Goal: Task Accomplishment & Management: Manage account settings

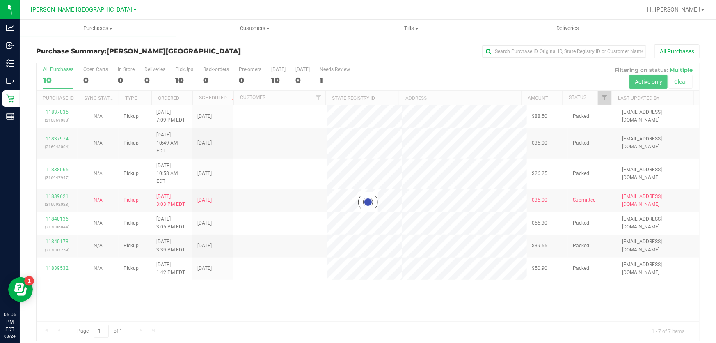
scroll to position [6, 0]
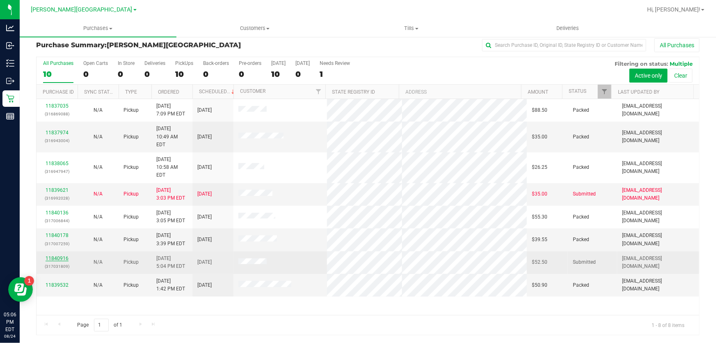
click at [62, 255] on link "11840916" at bounding box center [57, 258] width 23 height 6
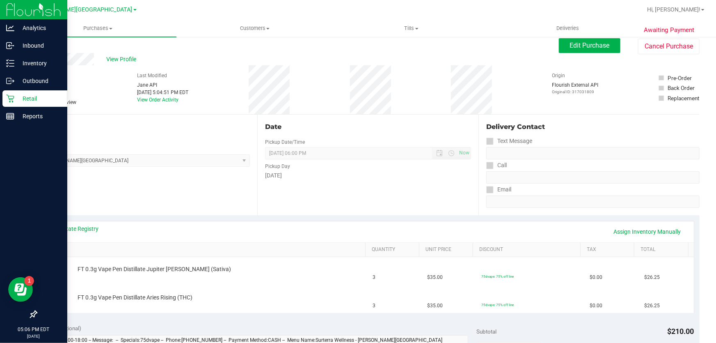
click at [15, 94] on p "Retail" at bounding box center [38, 99] width 49 height 10
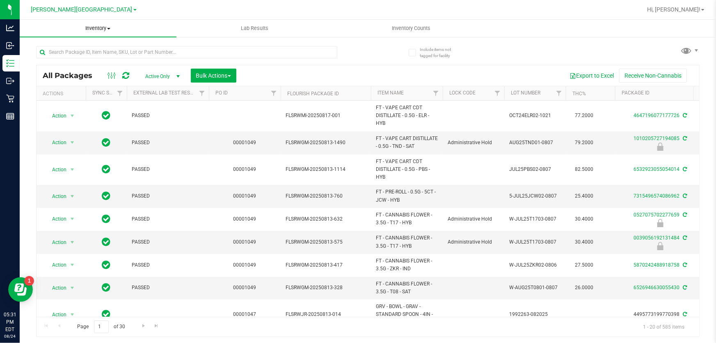
click at [106, 28] on span "Inventory" at bounding box center [98, 28] width 157 height 7
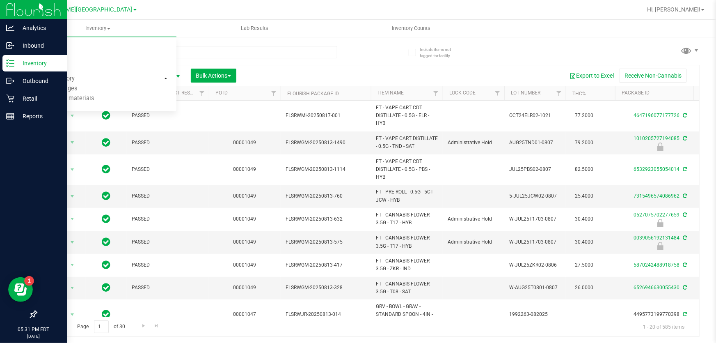
click at [29, 60] on p "Inventory" at bounding box center [38, 63] width 49 height 10
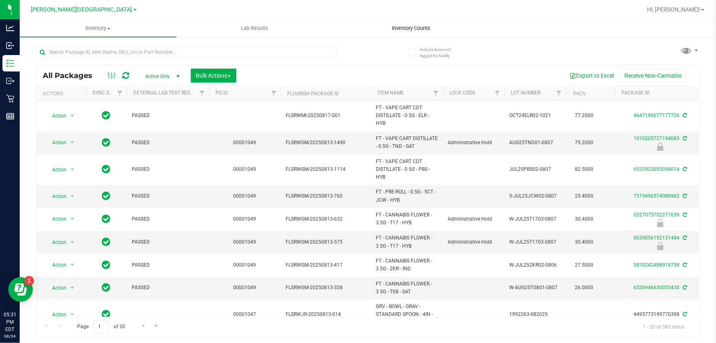
click at [424, 30] on span "Inventory Counts" at bounding box center [411, 28] width 61 height 7
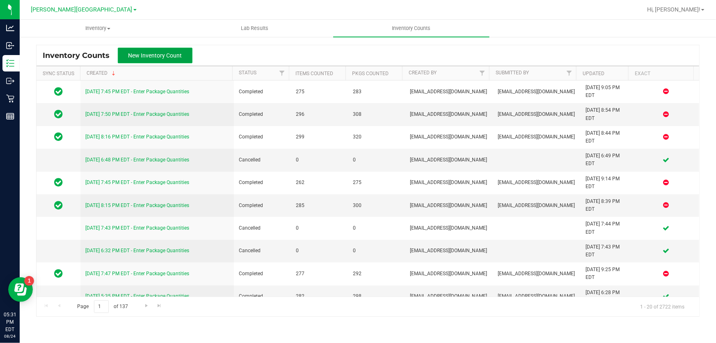
click at [182, 55] on button "New Inventory Count" at bounding box center [155, 56] width 75 height 16
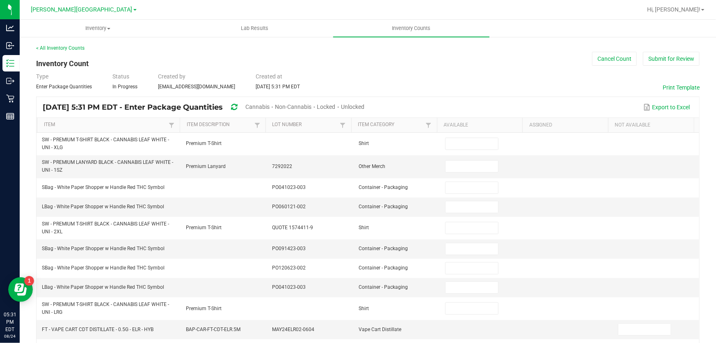
click at [270, 109] on span "Cannabis" at bounding box center [257, 106] width 24 height 7
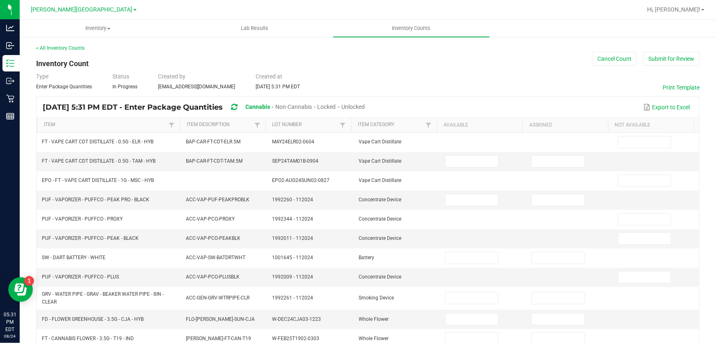
click at [365, 105] on span "Unlocked" at bounding box center [353, 106] width 23 height 7
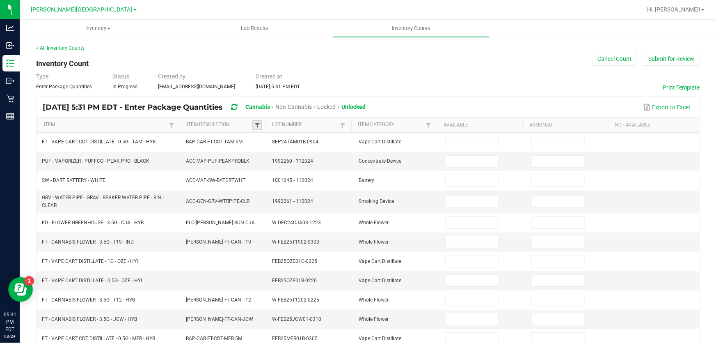
click at [257, 123] on span at bounding box center [257, 125] width 7 height 7
click at [237, 124] on link "Item Description" at bounding box center [220, 125] width 66 height 7
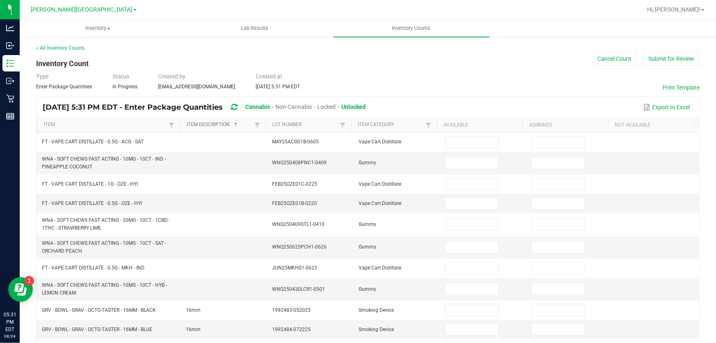
click at [234, 123] on span "Sortable" at bounding box center [236, 125] width 7 height 7
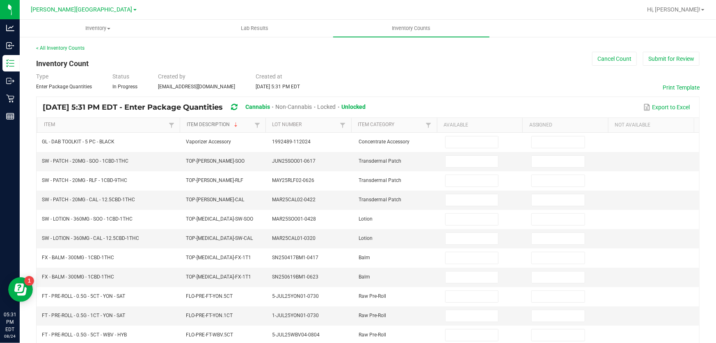
click at [234, 123] on span "Sortable" at bounding box center [236, 125] width 7 height 7
click at [232, 123] on link "Item Description" at bounding box center [220, 125] width 66 height 7
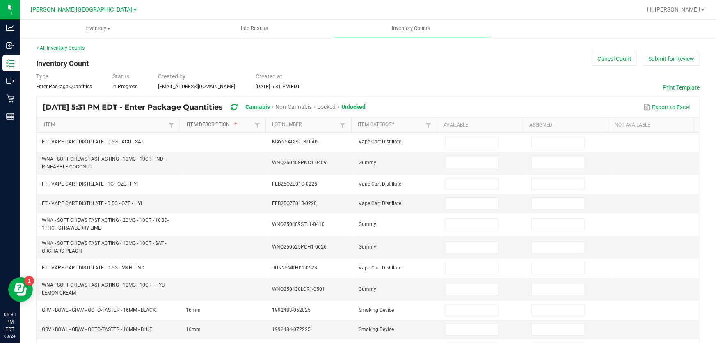
click at [233, 123] on span "Sortable" at bounding box center [236, 125] width 7 height 7
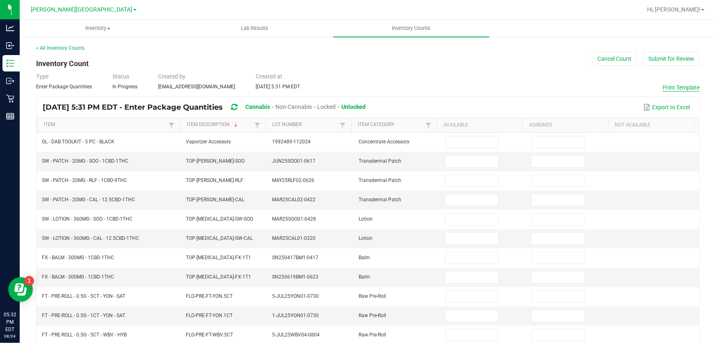
click at [675, 89] on button "Print Template" at bounding box center [681, 87] width 37 height 8
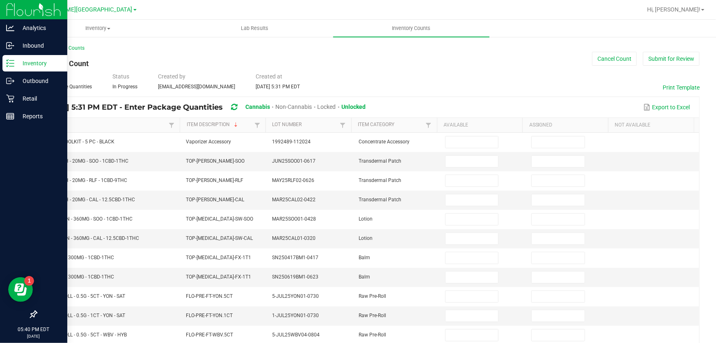
click at [36, 58] on p "Inventory" at bounding box center [38, 63] width 49 height 10
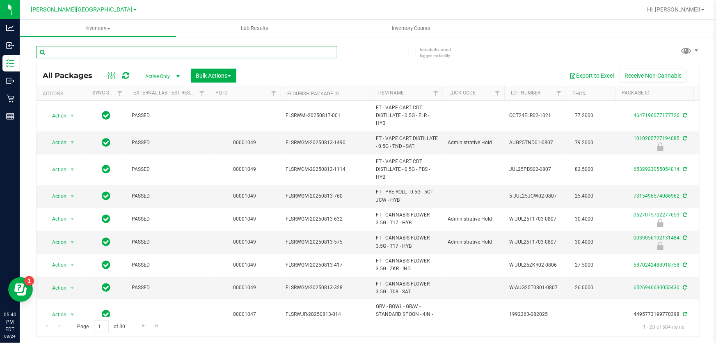
click at [186, 53] on input "text" at bounding box center [186, 52] width 301 height 12
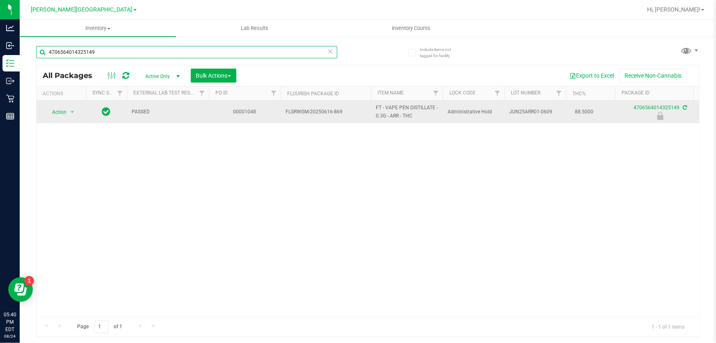
type input "4706564014325149"
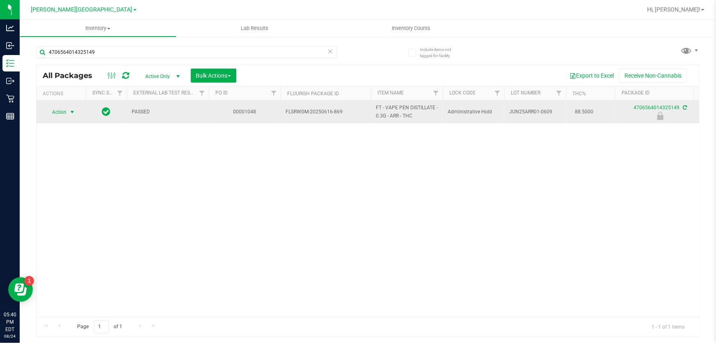
click at [62, 110] on span "Action" at bounding box center [56, 111] width 22 height 11
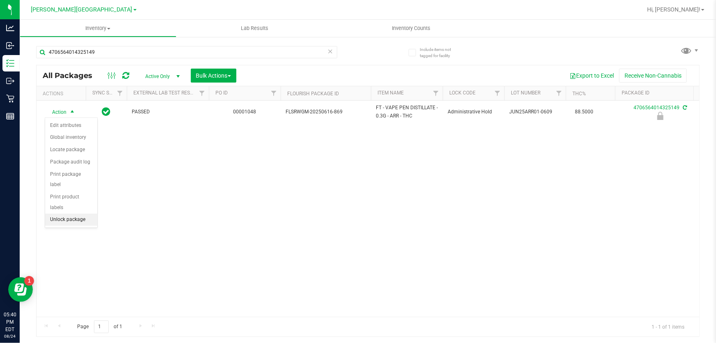
click at [71, 213] on li "Unlock package" at bounding box center [71, 219] width 52 height 12
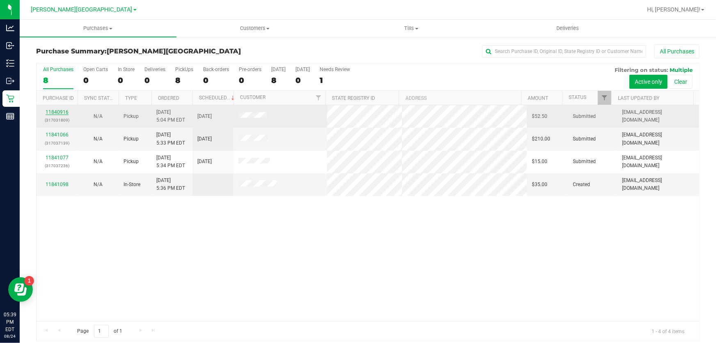
click at [66, 111] on link "11840916" at bounding box center [57, 112] width 23 height 6
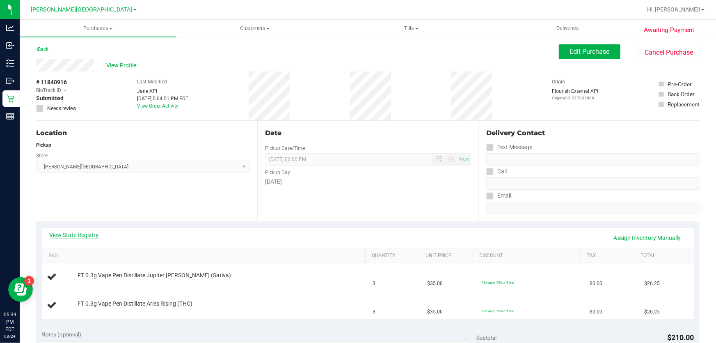
click at [91, 232] on link "View State Registry" at bounding box center [74, 235] width 49 height 8
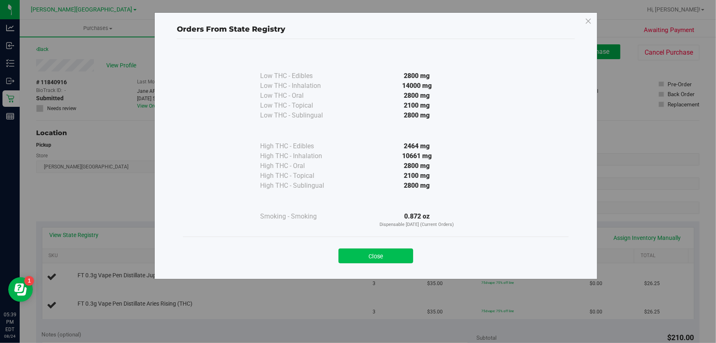
click at [398, 251] on button "Close" at bounding box center [376, 255] width 75 height 15
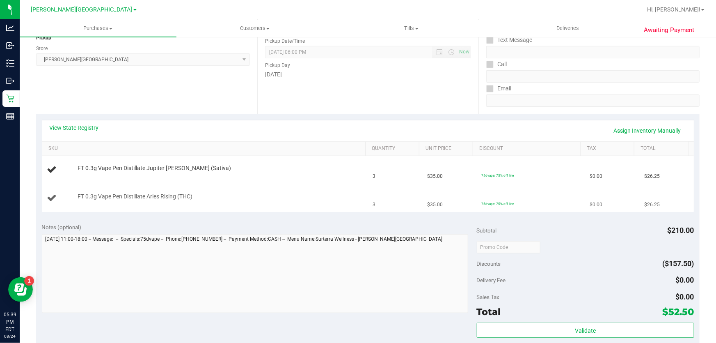
scroll to position [112, 0]
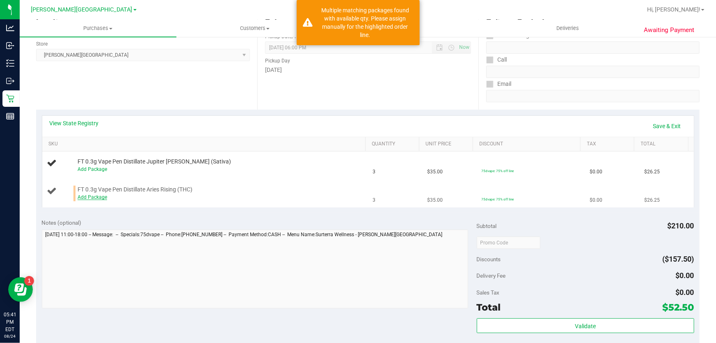
click at [91, 197] on link "Add Package" at bounding box center [93, 197] width 30 height 6
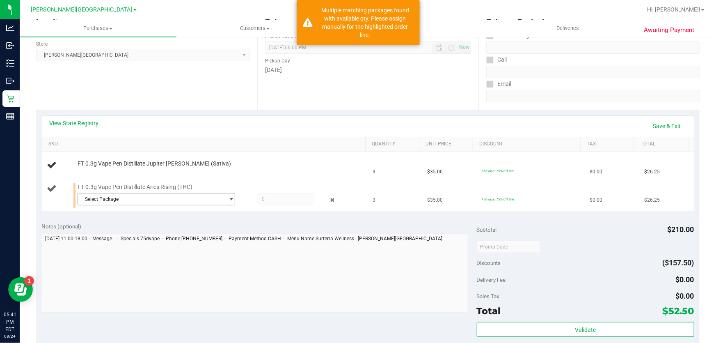
click at [138, 196] on span "Select Package" at bounding box center [151, 198] width 147 height 11
click at [131, 235] on span "( JUN25ARR01-0609 | orig: FLSRWGM-20250616-882 )" at bounding box center [189, 232] width 121 height 6
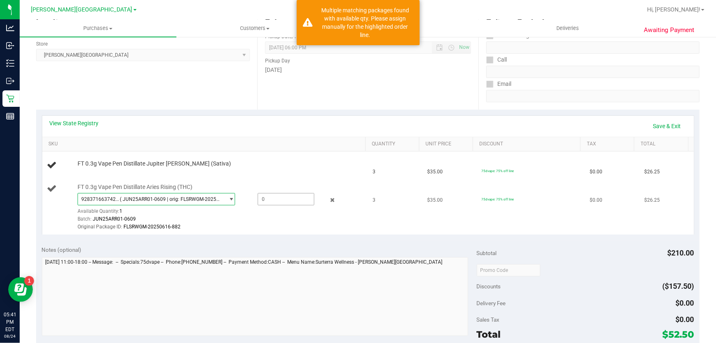
click at [266, 195] on span at bounding box center [286, 199] width 57 height 12
type input "1"
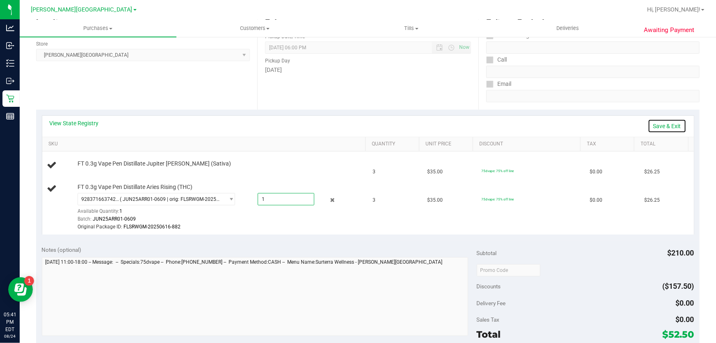
type input "1.0000"
click at [664, 123] on link "Save & Exit" at bounding box center [667, 126] width 39 height 14
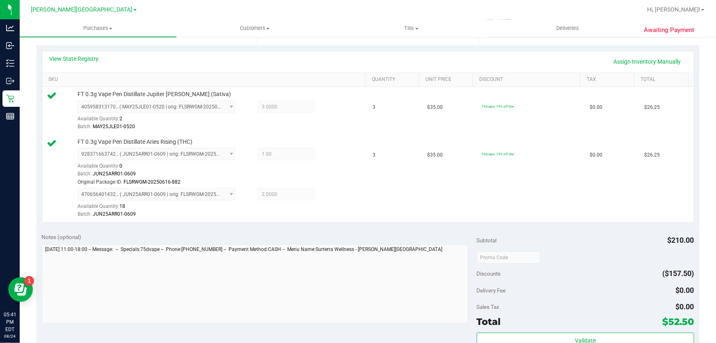
scroll to position [298, 0]
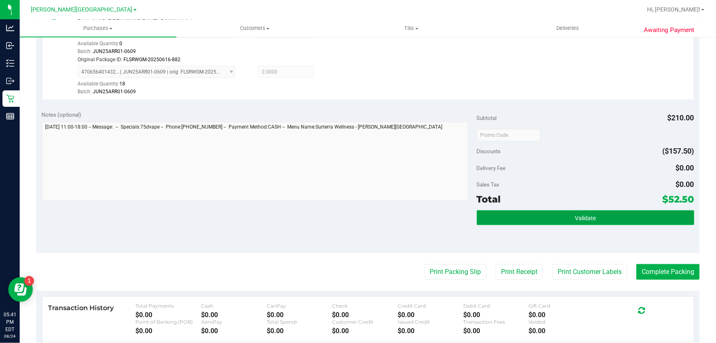
click at [495, 214] on button "Validate" at bounding box center [586, 217] width 218 height 15
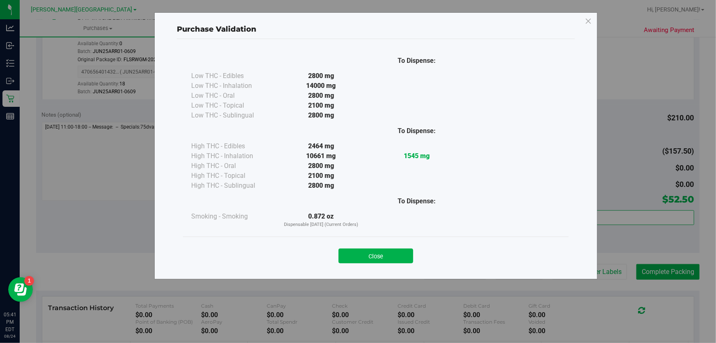
drag, startPoint x: 409, startPoint y: 258, endPoint x: 435, endPoint y: 257, distance: 25.9
click at [409, 258] on button "Close" at bounding box center [376, 255] width 75 height 15
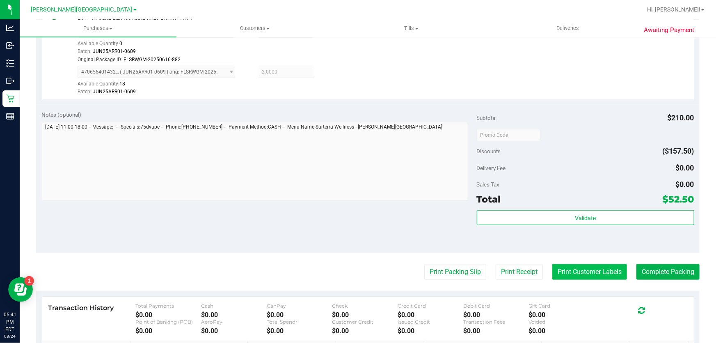
click at [587, 276] on button "Print Customer Labels" at bounding box center [589, 272] width 75 height 16
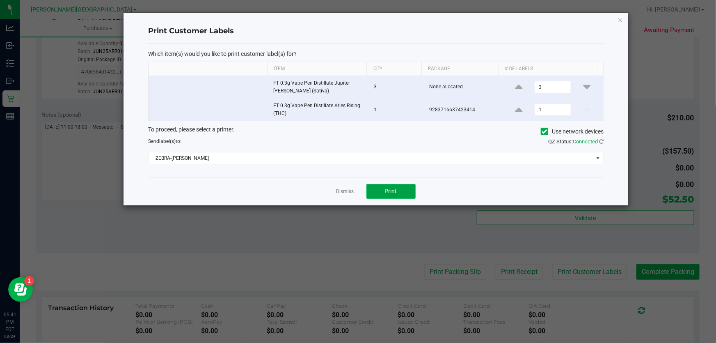
click at [390, 192] on span "Print" at bounding box center [391, 191] width 12 height 7
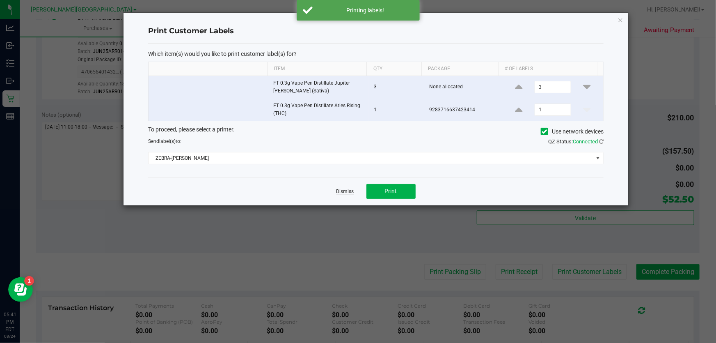
click at [346, 191] on link "Dismiss" at bounding box center [346, 191] width 18 height 7
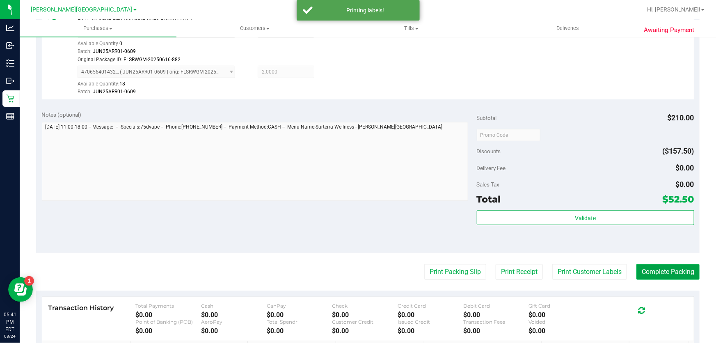
click at [663, 265] on button "Complete Packing" at bounding box center [668, 272] width 63 height 16
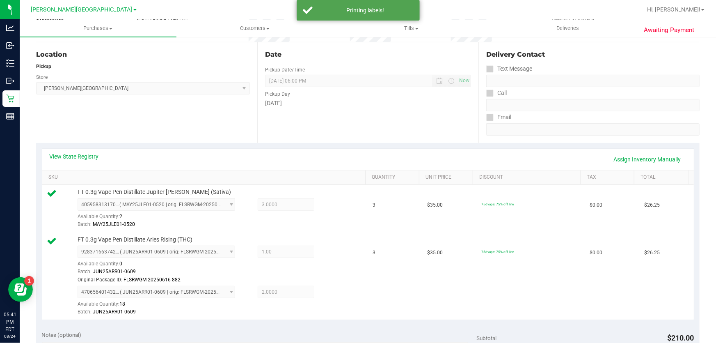
scroll to position [0, 0]
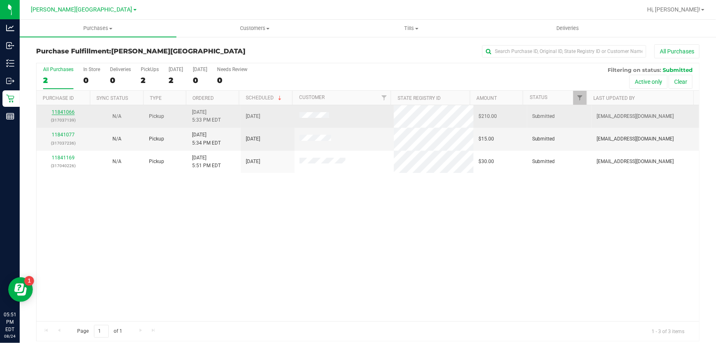
click at [69, 110] on link "11841066" at bounding box center [63, 112] width 23 height 6
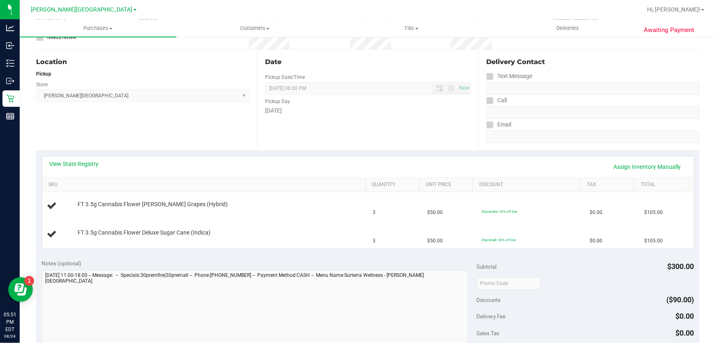
scroll to position [74, 0]
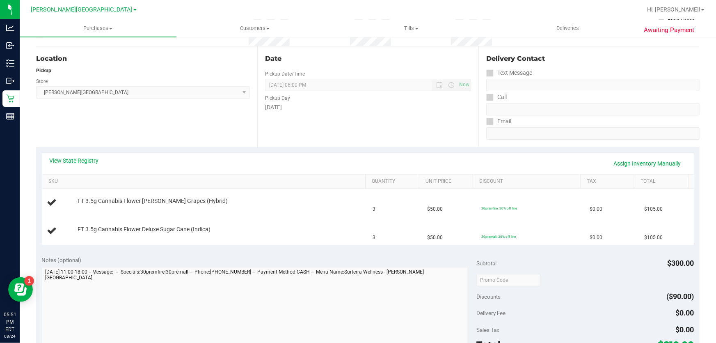
click at [219, 158] on div "View State Registry Assign Inventory Manually" at bounding box center [368, 163] width 637 height 14
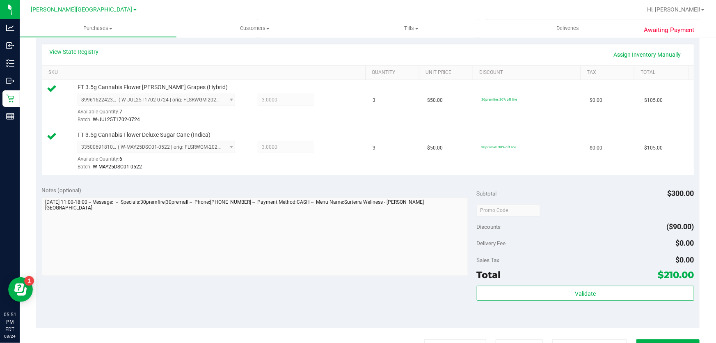
scroll to position [298, 0]
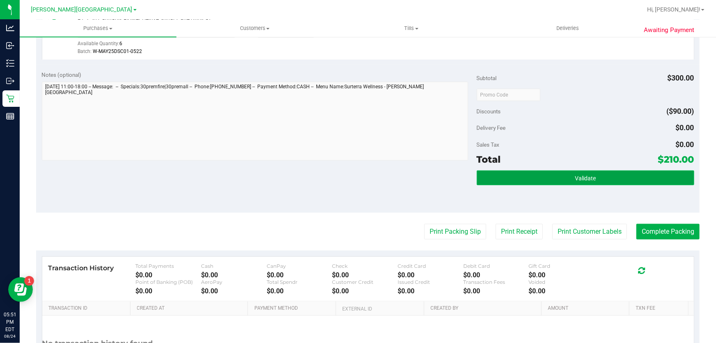
click at [514, 178] on button "Validate" at bounding box center [586, 177] width 218 height 15
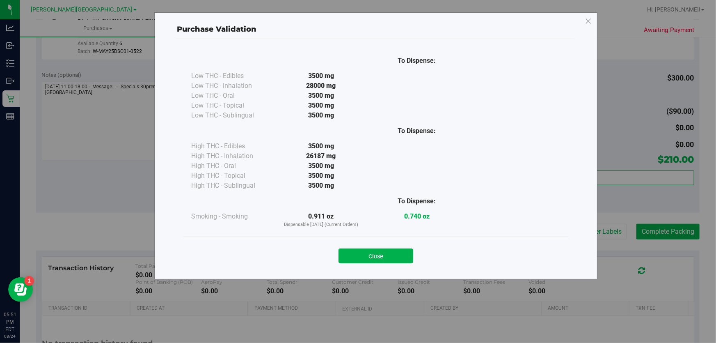
click at [404, 255] on button "Close" at bounding box center [376, 255] width 75 height 15
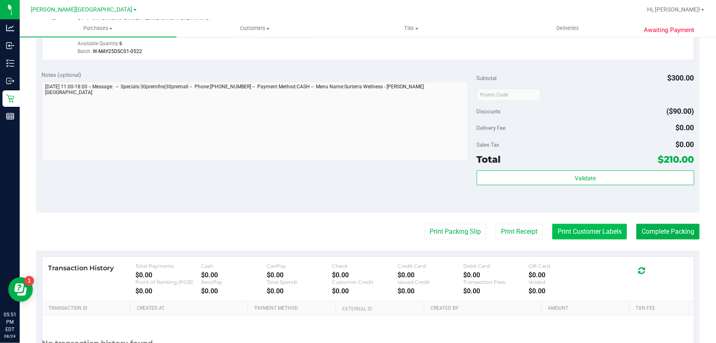
click at [582, 231] on button "Print Customer Labels" at bounding box center [589, 232] width 75 height 16
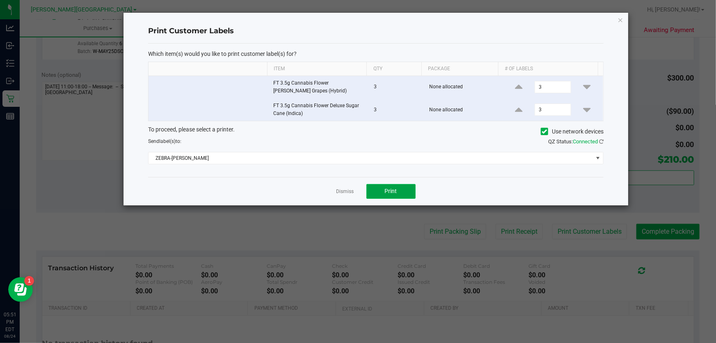
click at [389, 195] on button "Print" at bounding box center [391, 191] width 49 height 15
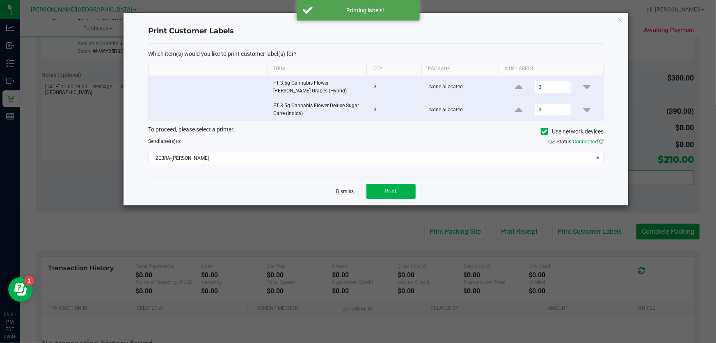
click at [344, 191] on link "Dismiss" at bounding box center [346, 191] width 18 height 7
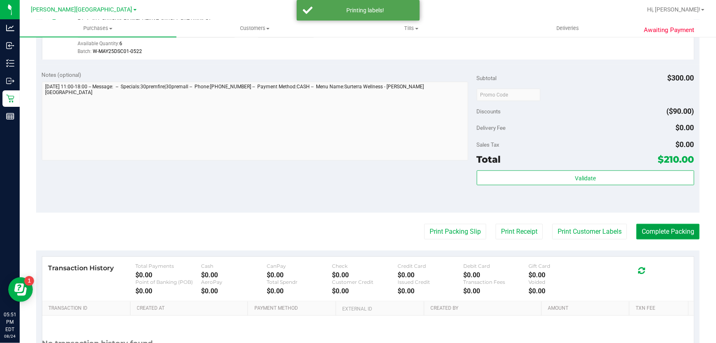
click at [652, 227] on button "Complete Packing" at bounding box center [668, 232] width 63 height 16
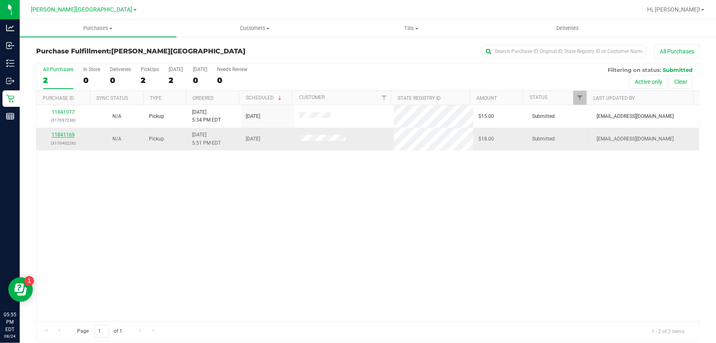
click at [61, 134] on link "11841169" at bounding box center [63, 135] width 23 height 6
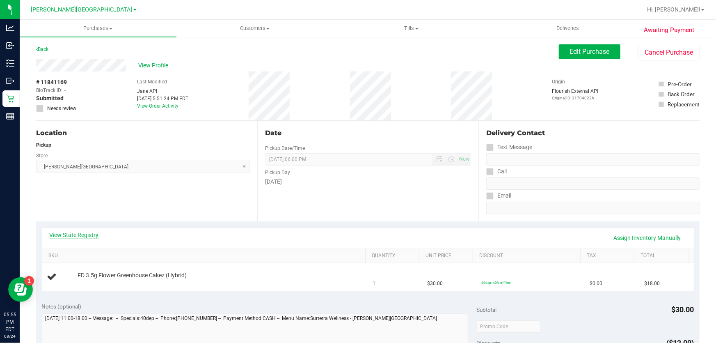
click at [86, 236] on link "View State Registry" at bounding box center [74, 235] width 49 height 8
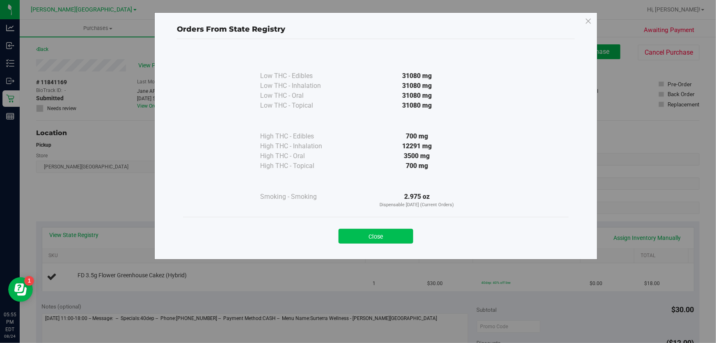
click at [394, 237] on button "Close" at bounding box center [376, 236] width 75 height 15
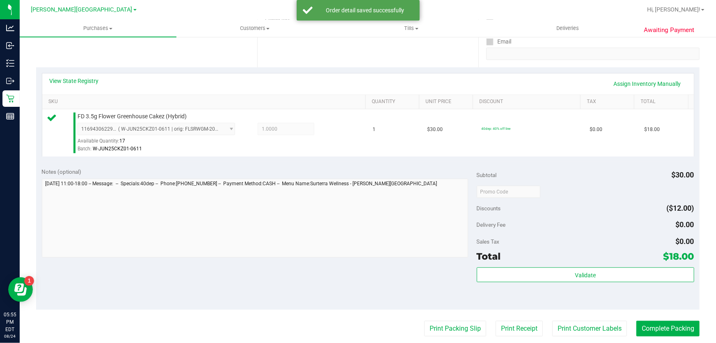
scroll to position [224, 0]
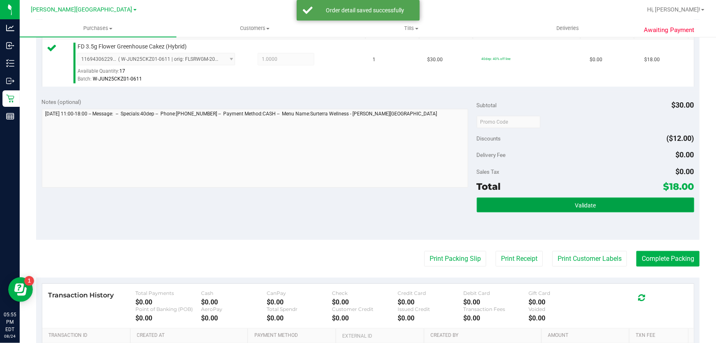
click at [537, 206] on button "Validate" at bounding box center [586, 204] width 218 height 15
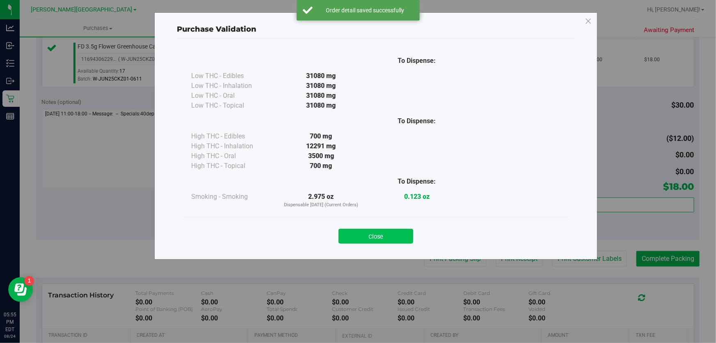
click at [400, 236] on button "Close" at bounding box center [376, 236] width 75 height 15
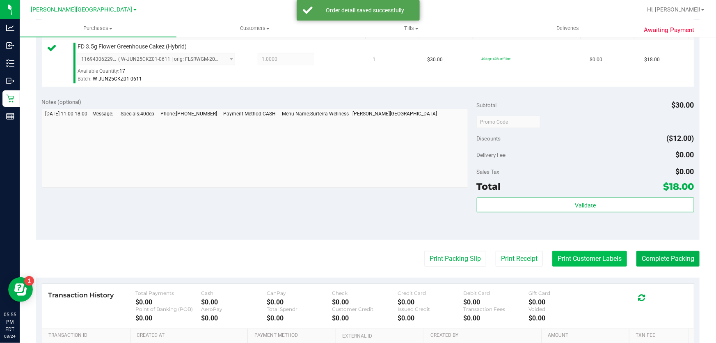
click at [577, 255] on button "Print Customer Labels" at bounding box center [589, 259] width 75 height 16
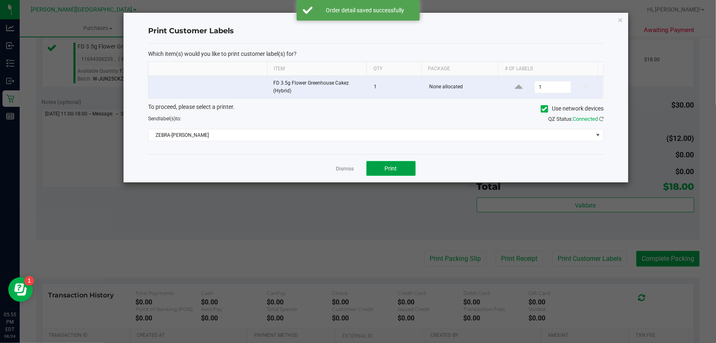
click at [397, 164] on button "Print" at bounding box center [391, 168] width 49 height 15
click at [351, 166] on link "Dismiss" at bounding box center [346, 168] width 18 height 7
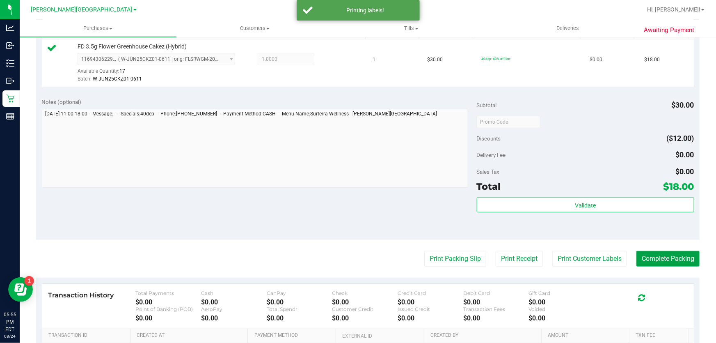
click at [666, 261] on button "Complete Packing" at bounding box center [668, 259] width 63 height 16
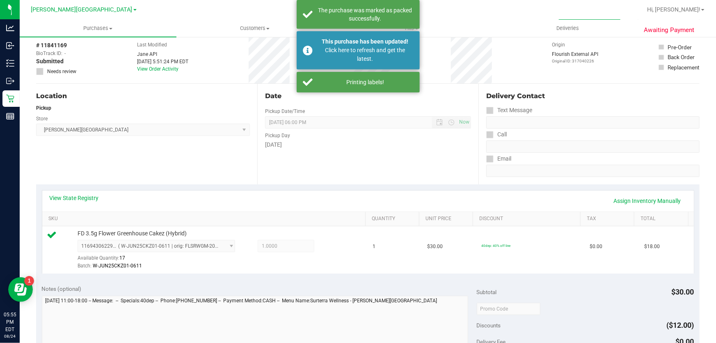
scroll to position [0, 0]
